Goal: Task Accomplishment & Management: Use online tool/utility

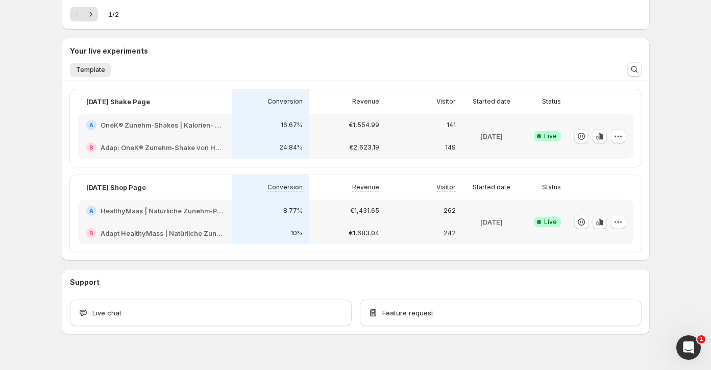
click at [330, 133] on div "€1,554.99" at bounding box center [347, 125] width 77 height 22
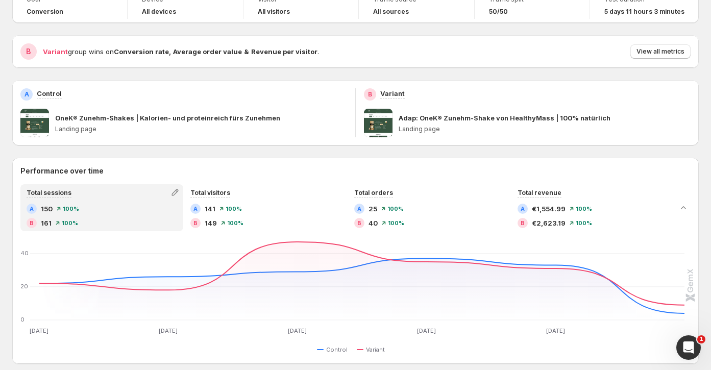
scroll to position [77, 0]
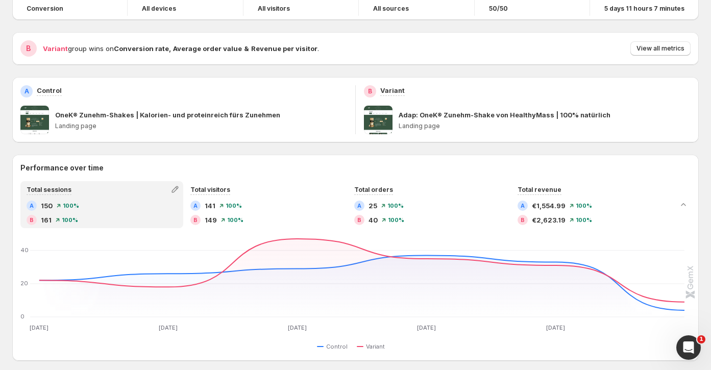
scroll to position [211, 0]
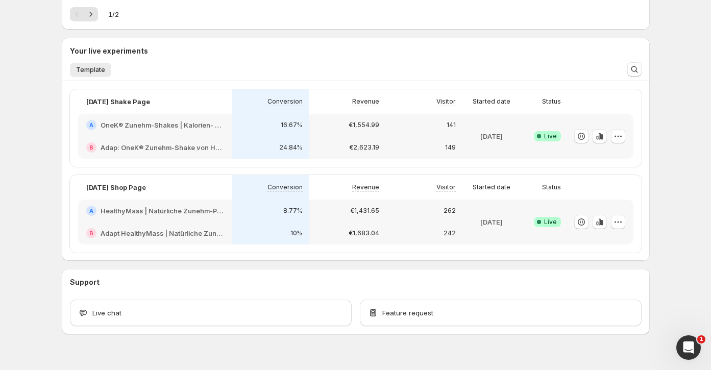
click at [337, 219] on div "€1,431.65" at bounding box center [347, 210] width 77 height 22
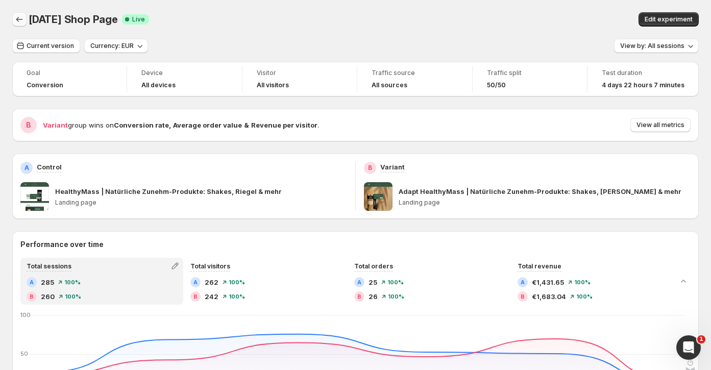
click at [22, 24] on icon "Back" at bounding box center [19, 19] width 10 height 10
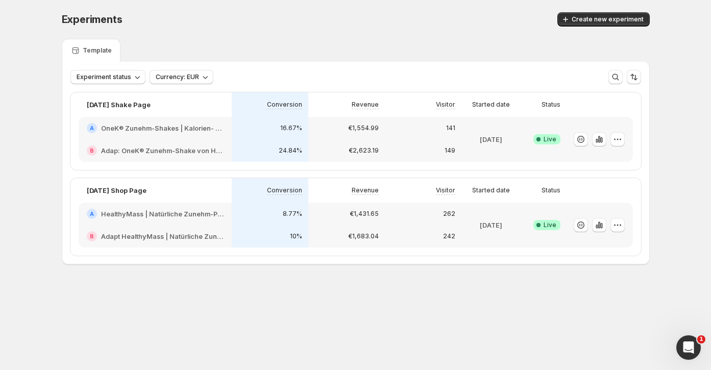
click at [208, 139] on div "B Adap: OneK® Zunehm-Shake von HealthyMass | 100% natürlich" at bounding box center [155, 150] width 153 height 22
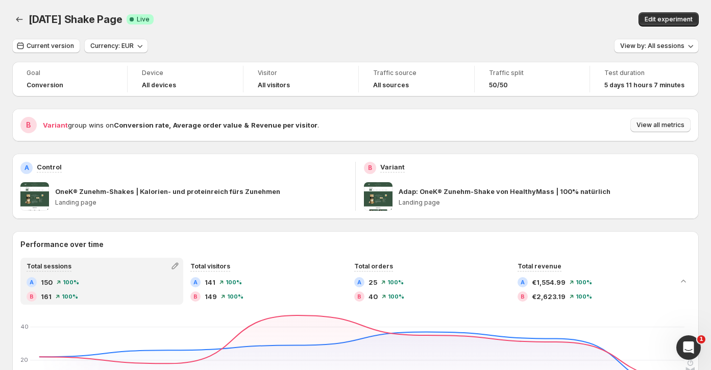
click at [675, 121] on span "View all metrics" at bounding box center [660, 125] width 48 height 8
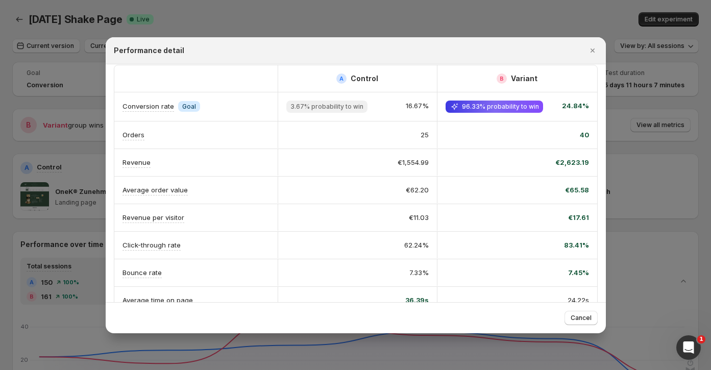
scroll to position [9, 0]
click at [456, 104] on icon ":r8l:" at bounding box center [454, 105] width 10 height 10
click at [509, 109] on span "96.33% probability to win" at bounding box center [493, 105] width 97 height 12
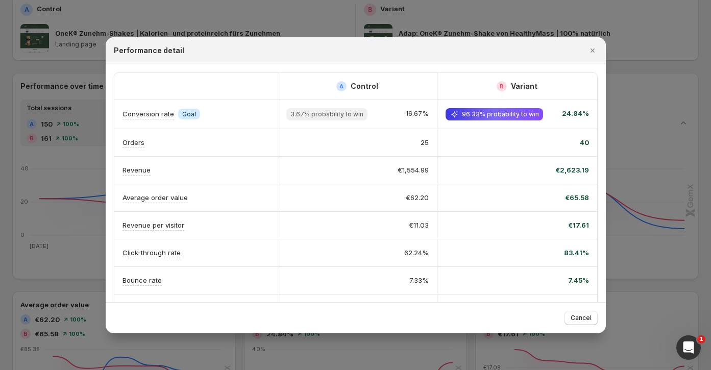
scroll to position [0, 0]
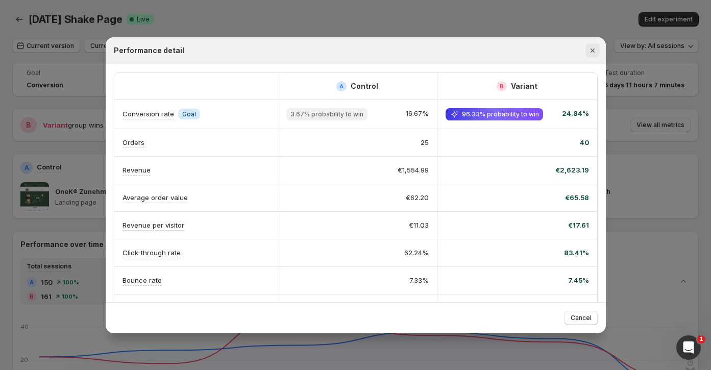
click at [593, 48] on icon "Close" at bounding box center [592, 50] width 10 height 10
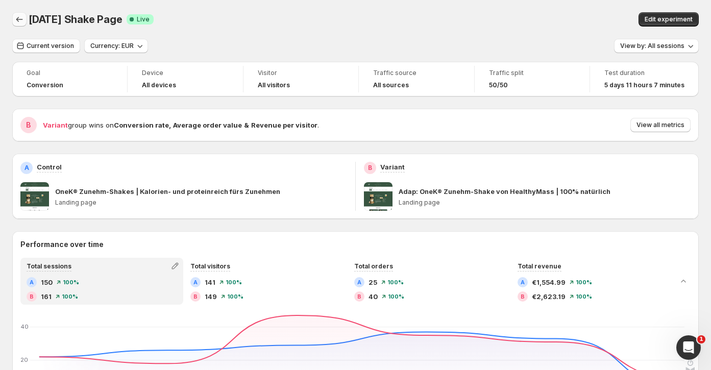
click at [13, 16] on button "Back" at bounding box center [19, 19] width 14 height 14
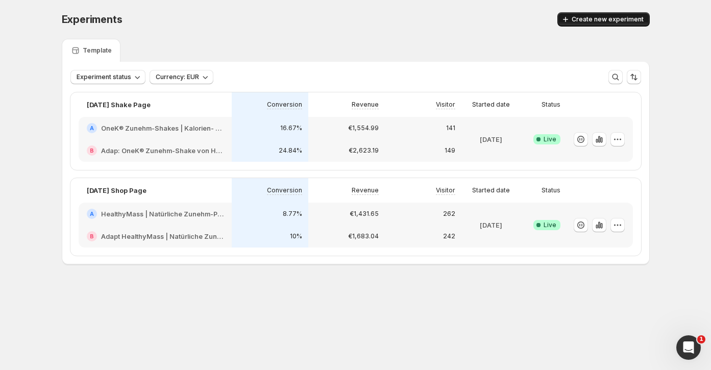
click at [590, 19] on span "Create new experiment" at bounding box center [607, 19] width 72 height 8
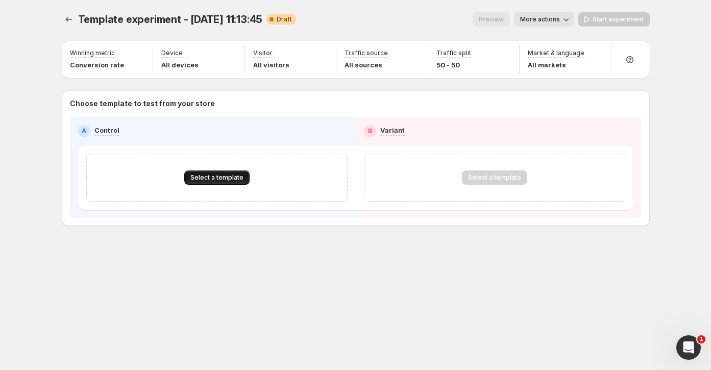
click at [238, 181] on button "Select a template" at bounding box center [216, 177] width 65 height 14
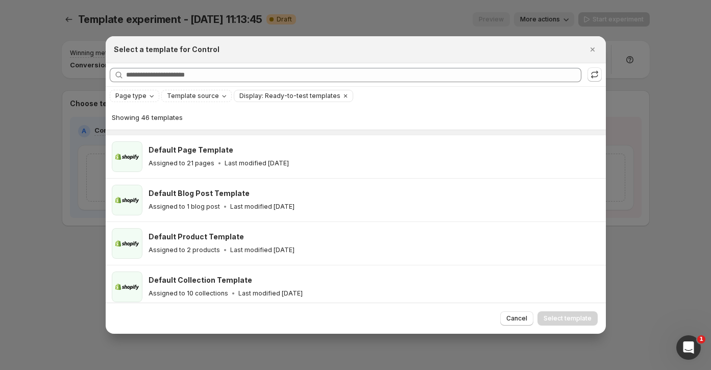
scroll to position [26, 0]
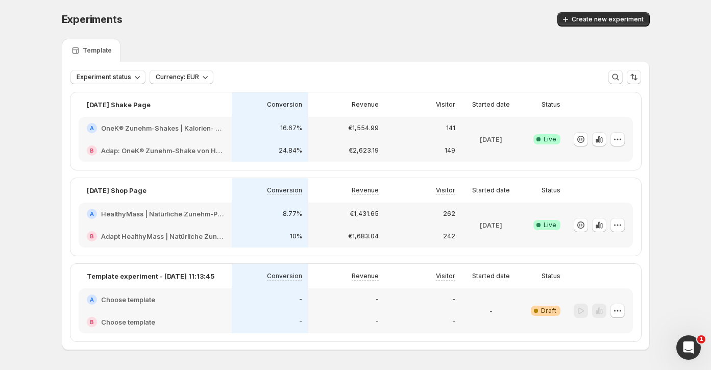
click at [421, 302] on div "-" at bounding box center [423, 299] width 64 height 10
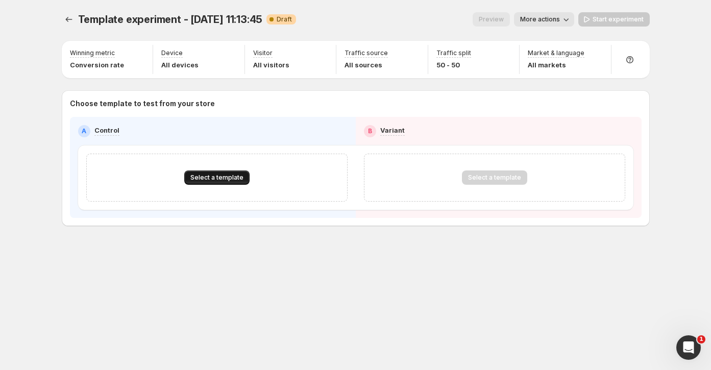
click at [236, 175] on span "Select a template" at bounding box center [216, 177] width 53 height 8
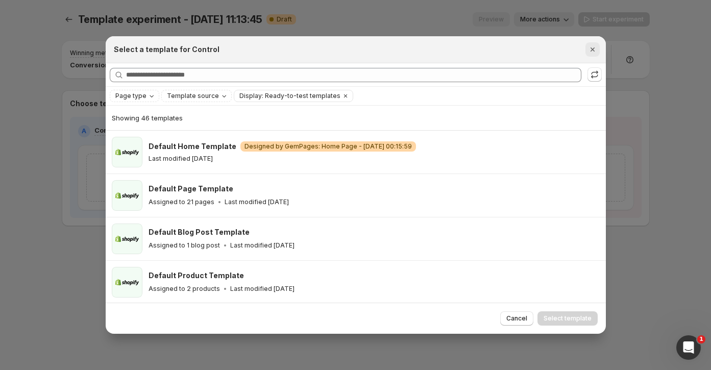
click at [592, 48] on icon "Close" at bounding box center [592, 49] width 10 height 10
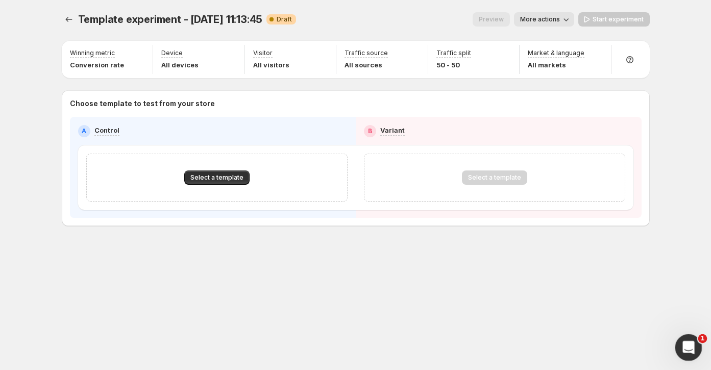
click at [690, 338] on div "Open Intercom Messenger" at bounding box center [687, 346] width 34 height 34
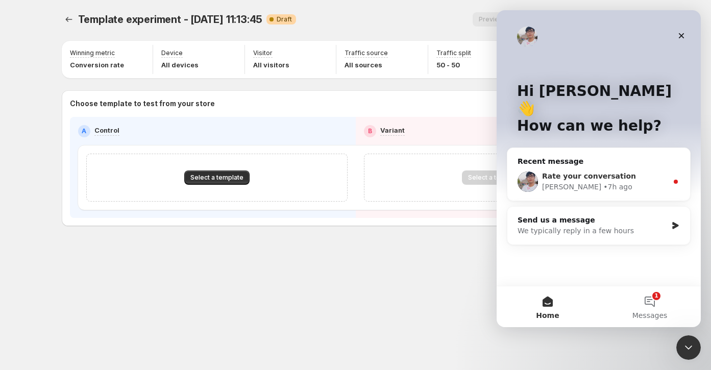
click at [611, 172] on span "Rate your conversation" at bounding box center [589, 176] width 94 height 8
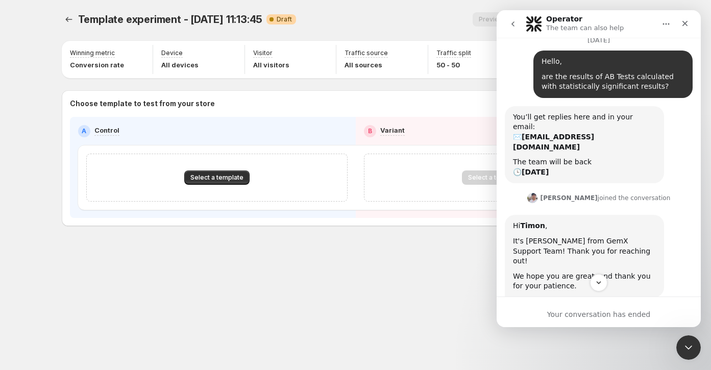
scroll to position [455, 0]
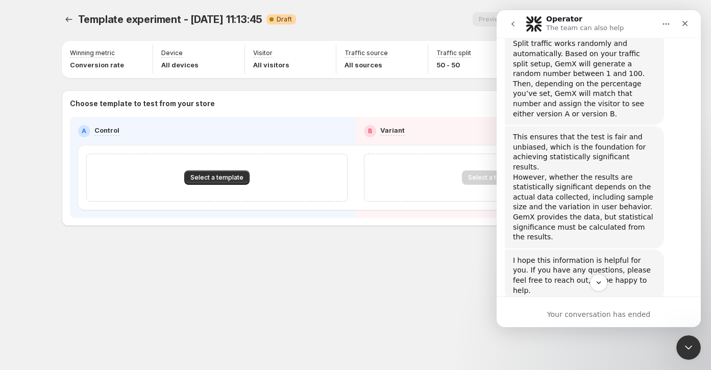
click at [518, 28] on button "go back" at bounding box center [512, 23] width 19 height 19
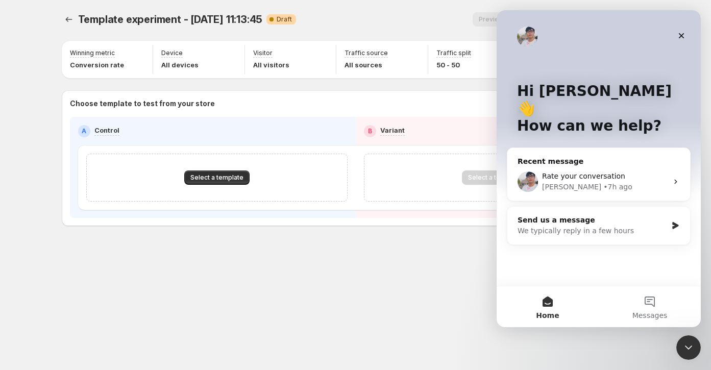
scroll to position [0, 0]
click at [645, 303] on button "Messages" at bounding box center [649, 306] width 102 height 41
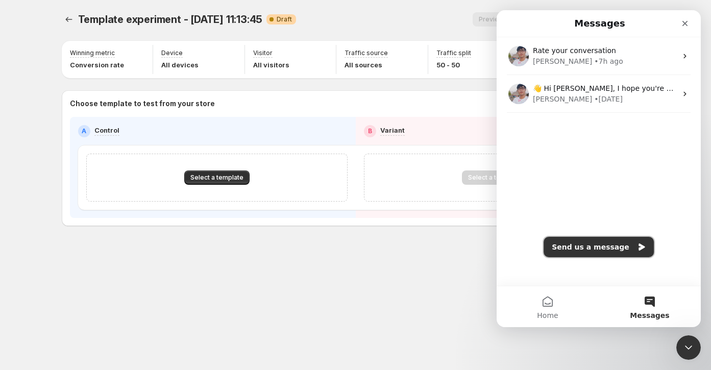
click at [599, 238] on button "Send us a message" at bounding box center [598, 247] width 110 height 20
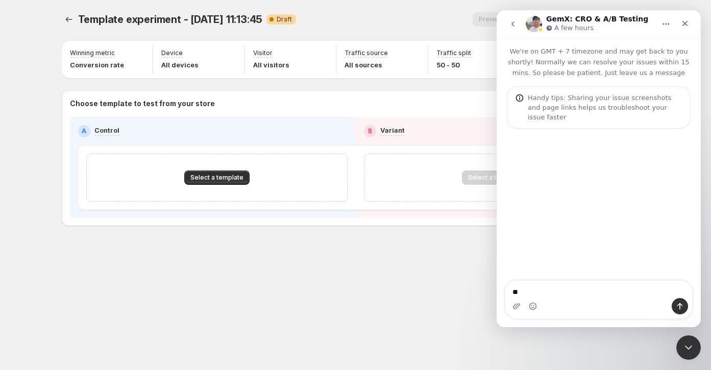
type textarea "*"
type textarea "**********"
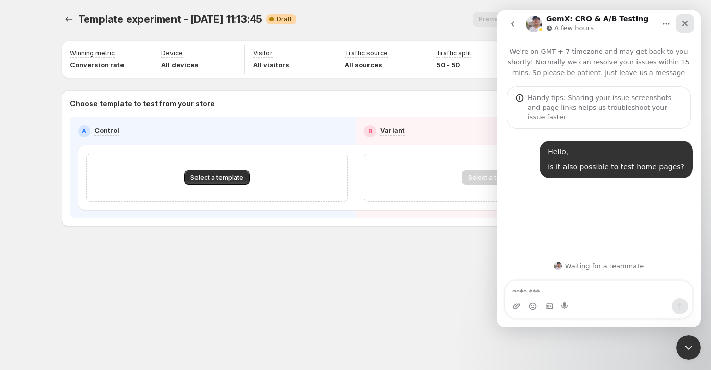
click at [683, 22] on icon "Close" at bounding box center [685, 23] width 8 height 8
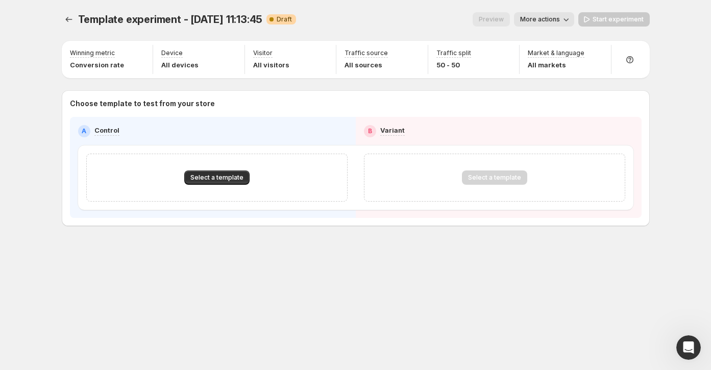
click at [449, 244] on div "Template experiment - [DATE] 11:13:45. This page is ready Template experiment -…" at bounding box center [355, 140] width 612 height 281
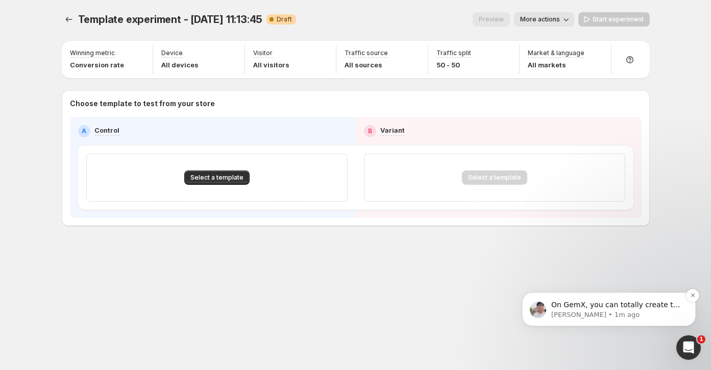
click at [637, 297] on div "On GemX, you can totally create the test with home page [PERSON_NAME] • 1m ago" at bounding box center [608, 309] width 173 height 34
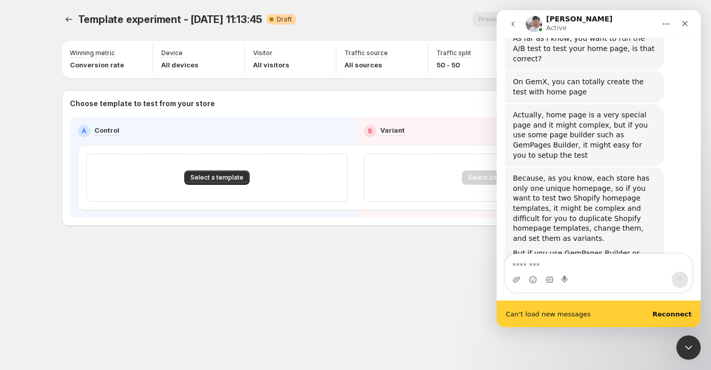
scroll to position [352, 0]
